Goal: Transaction & Acquisition: Purchase product/service

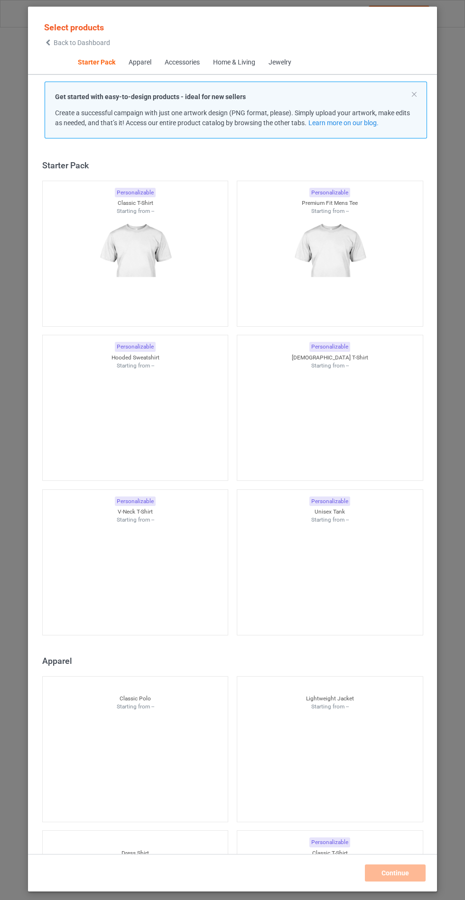
scroll to position [11, 0]
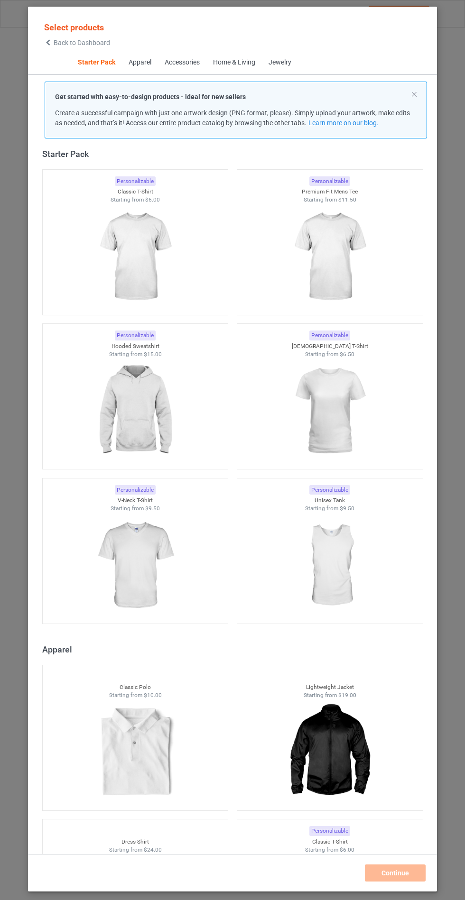
click at [158, 369] on img at bounding box center [134, 411] width 85 height 106
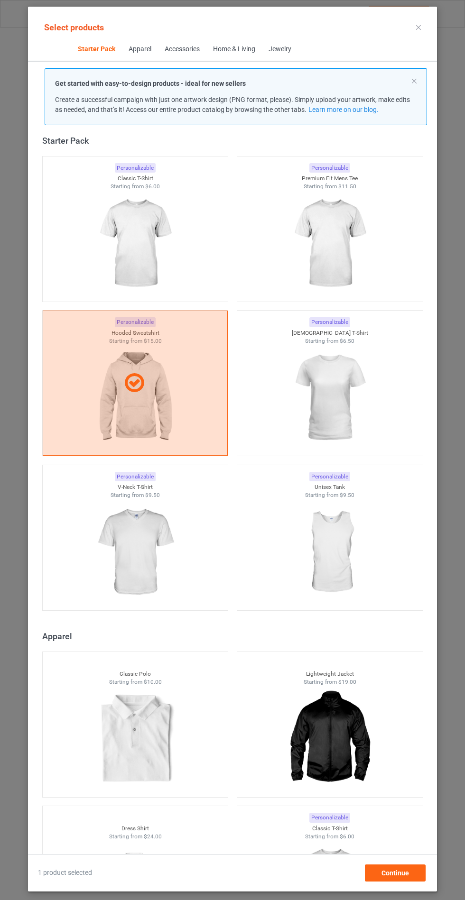
scroll to position [55, 0]
click at [399, 875] on span "Continue" at bounding box center [394, 873] width 27 height 8
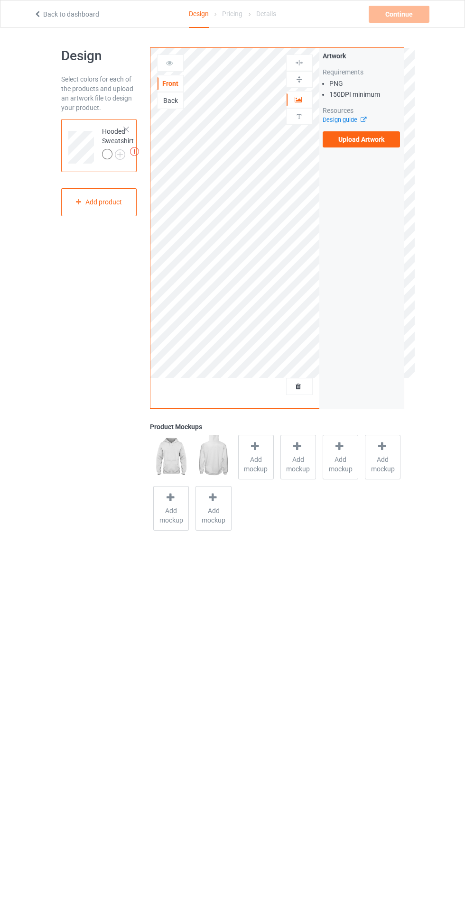
click at [362, 145] on label "Upload Artwork" at bounding box center [361, 139] width 78 height 16
click at [0, 0] on input "Upload Artwork" at bounding box center [0, 0] width 0 height 0
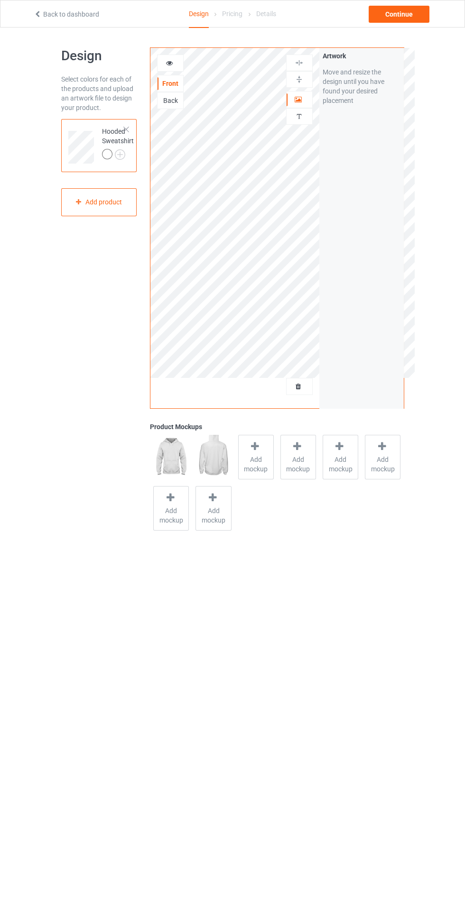
click at [259, 455] on span "Add mockup" at bounding box center [255, 464] width 35 height 19
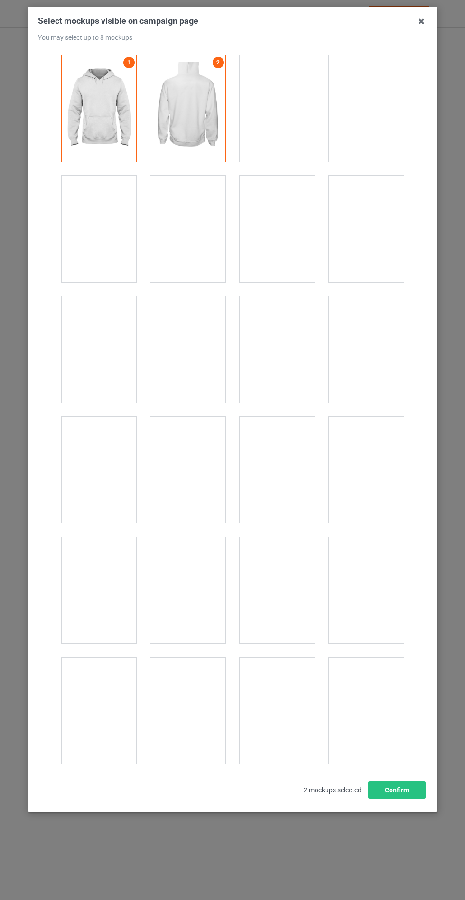
scroll to position [7650, 0]
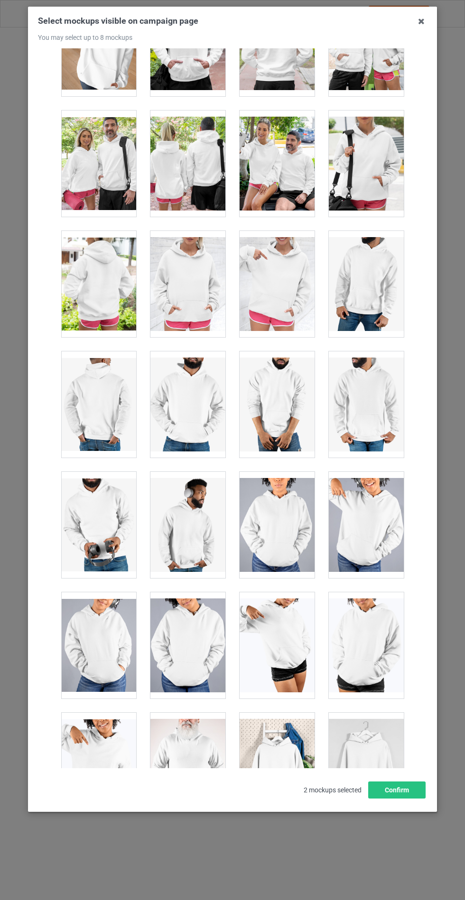
click at [190, 246] on div at bounding box center [187, 284] width 75 height 106
click at [401, 798] on button "Confirm" at bounding box center [396, 789] width 57 height 17
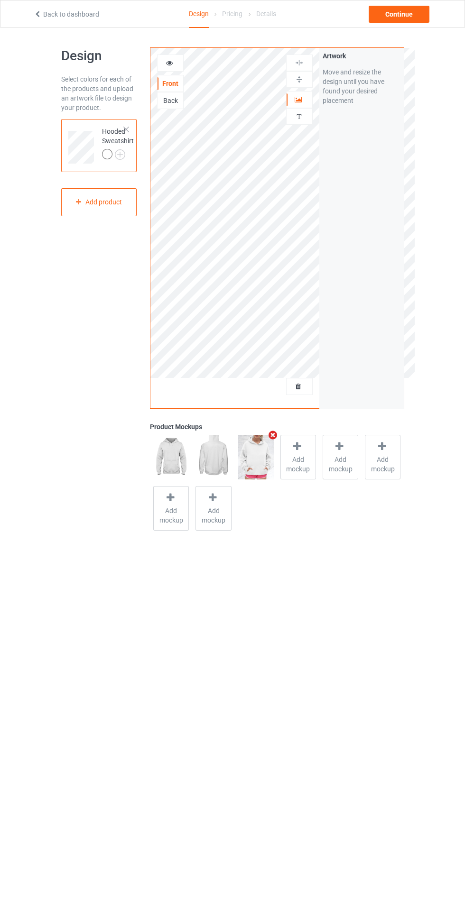
click at [0, 0] on img at bounding box center [0, 0] width 0 height 0
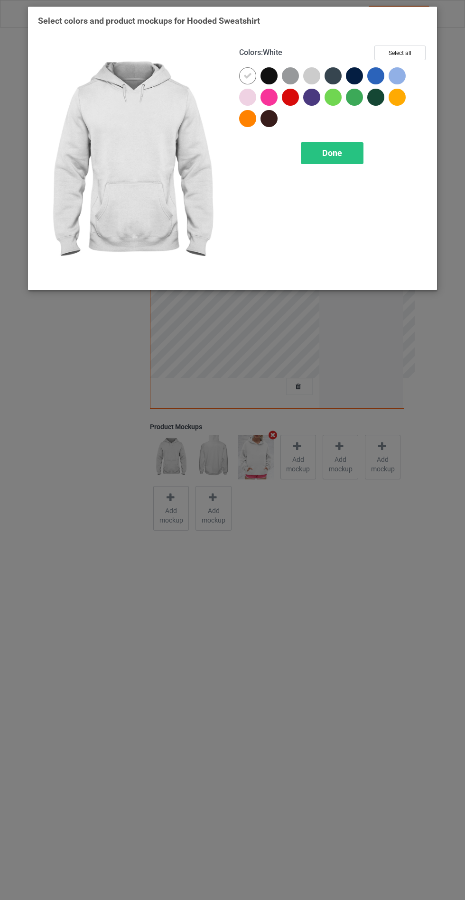
click at [269, 80] on div at bounding box center [268, 75] width 17 height 17
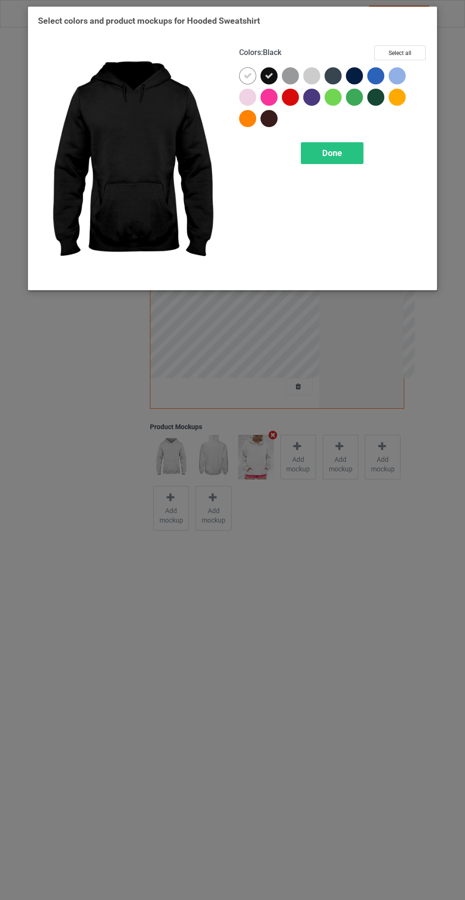
click at [297, 73] on div at bounding box center [290, 75] width 17 height 17
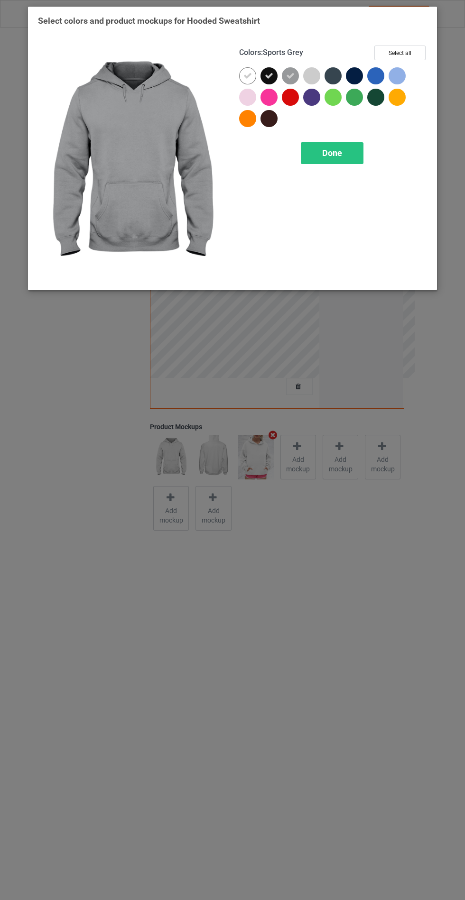
click at [329, 68] on div at bounding box center [332, 75] width 17 height 17
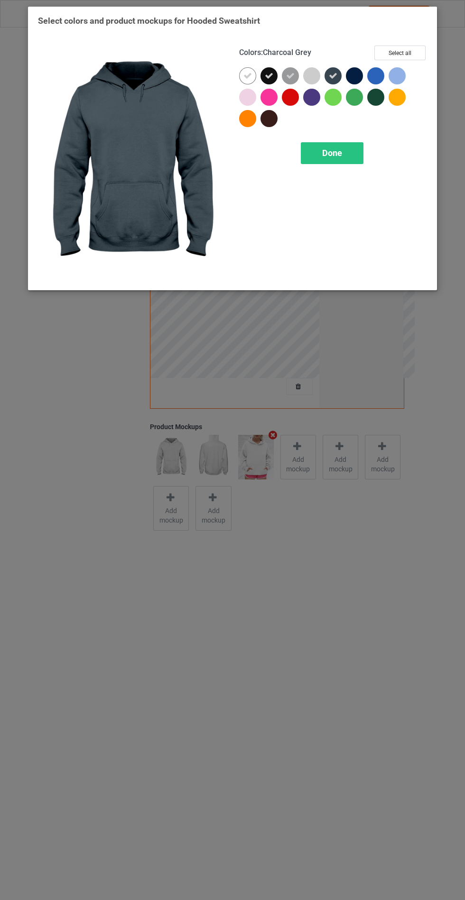
click at [353, 78] on div at bounding box center [354, 75] width 17 height 17
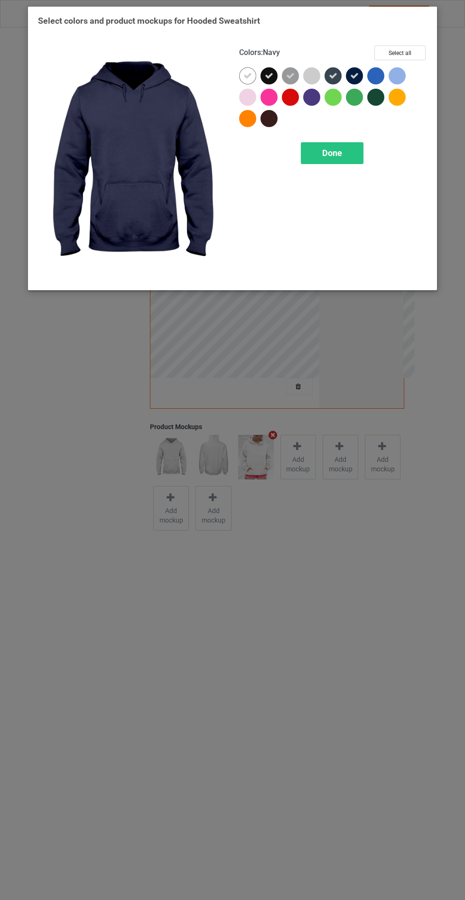
click at [338, 151] on span "Done" at bounding box center [332, 153] width 20 height 10
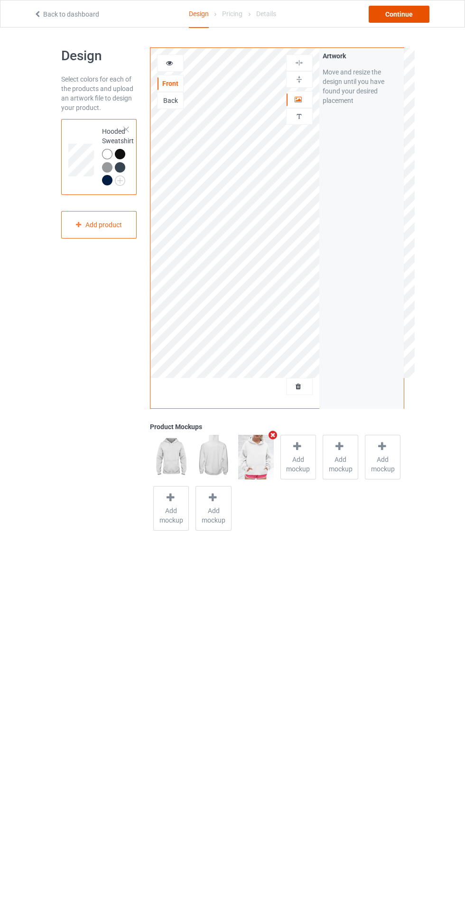
click at [395, 18] on div "Continue" at bounding box center [398, 14] width 61 height 17
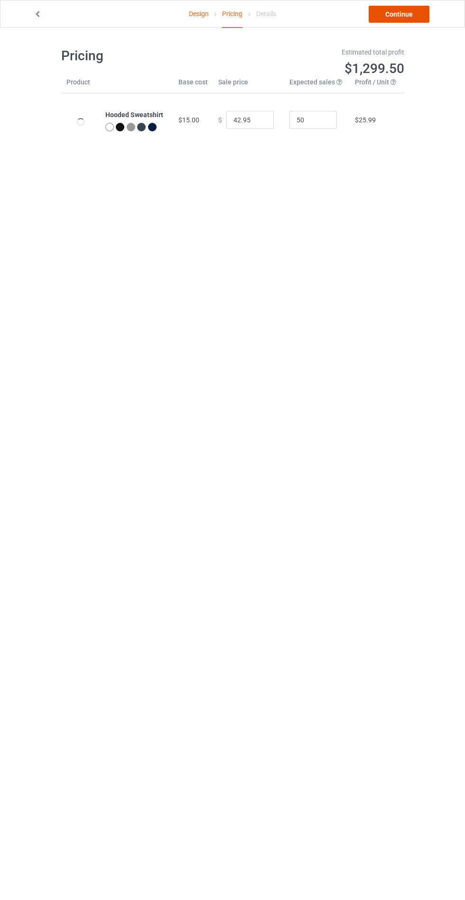
click at [408, 15] on link "Continue" at bounding box center [398, 14] width 61 height 17
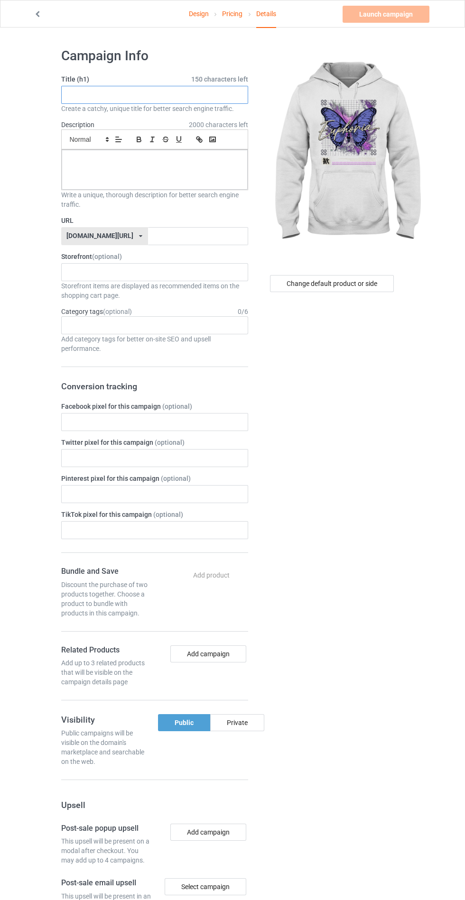
click at [143, 94] on input "text" at bounding box center [154, 95] width 187 height 18
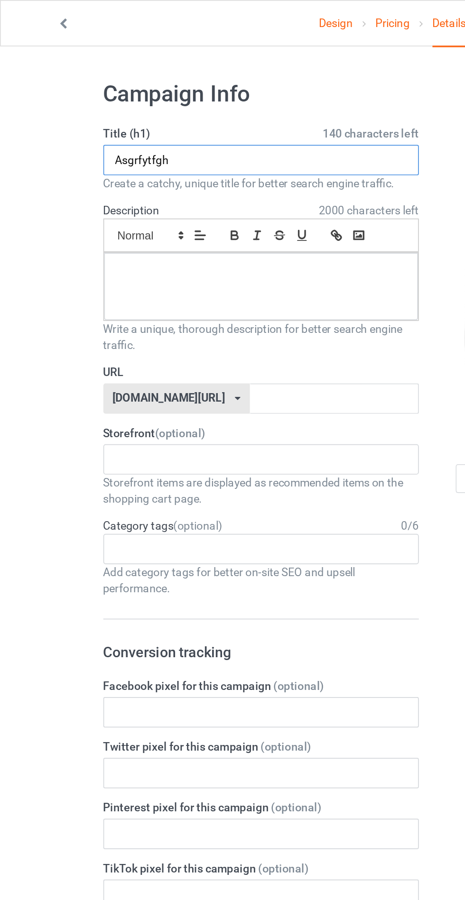
type input "Asgrfytfgh"
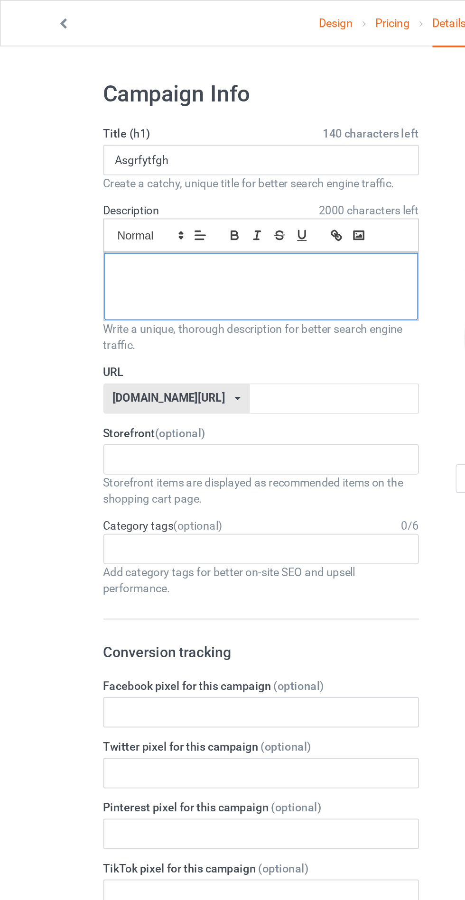
click at [177, 172] on div at bounding box center [155, 170] width 186 height 40
click at [200, 232] on input "text" at bounding box center [198, 236] width 100 height 18
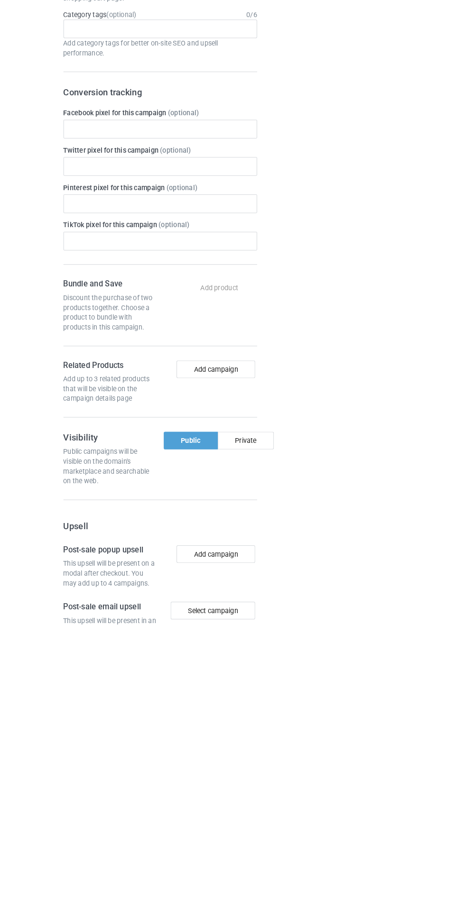
type input "Bhgjhhhg"
click at [255, 722] on div "Change default product or side" at bounding box center [333, 576] width 156 height 1070
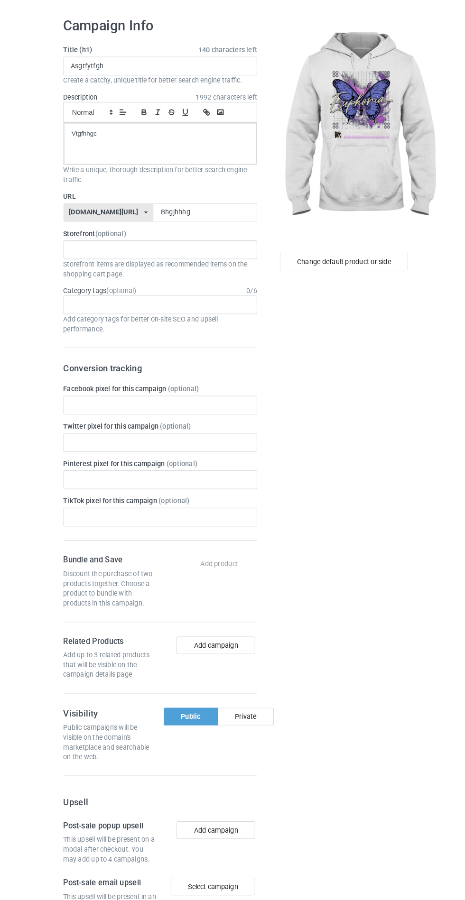
click at [242, 724] on div "Private" at bounding box center [237, 722] width 54 height 17
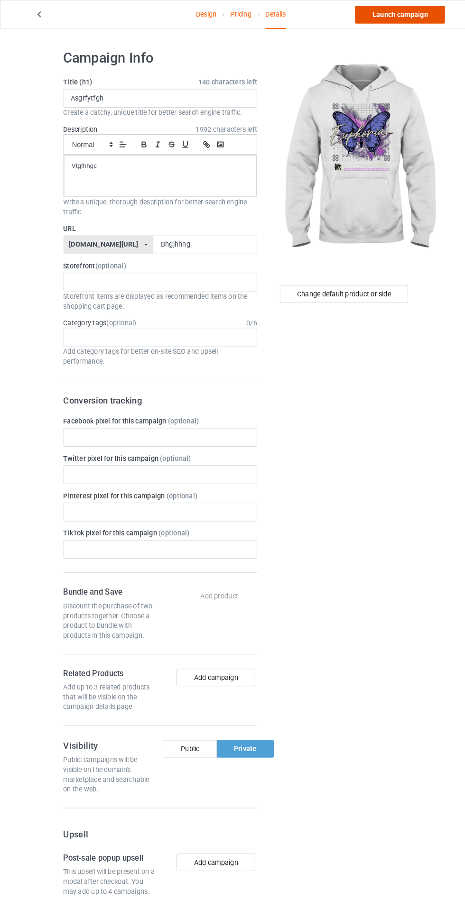
click at [403, 11] on link "Launch campaign" at bounding box center [385, 14] width 87 height 17
